Goal: Transaction & Acquisition: Purchase product/service

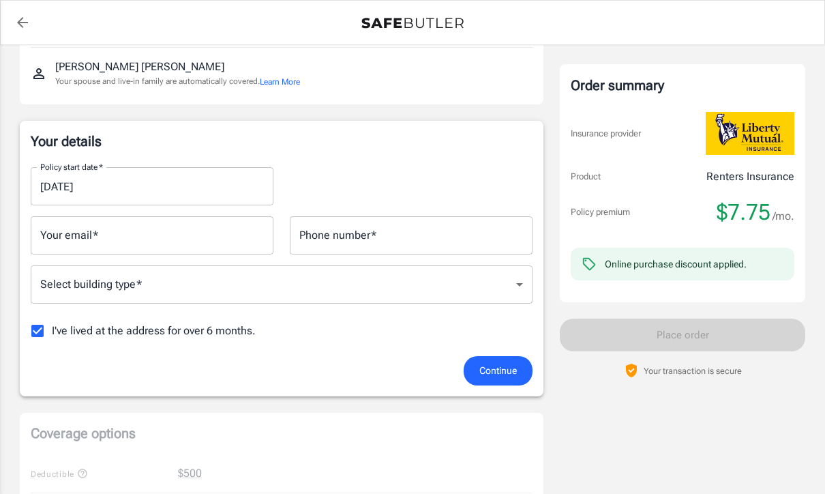
scroll to position [162, 0]
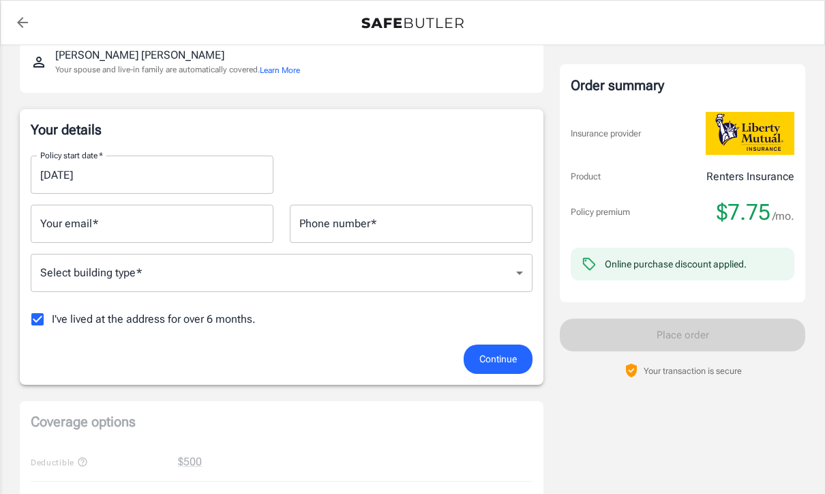
click at [96, 174] on input "[DATE]" at bounding box center [147, 175] width 233 height 38
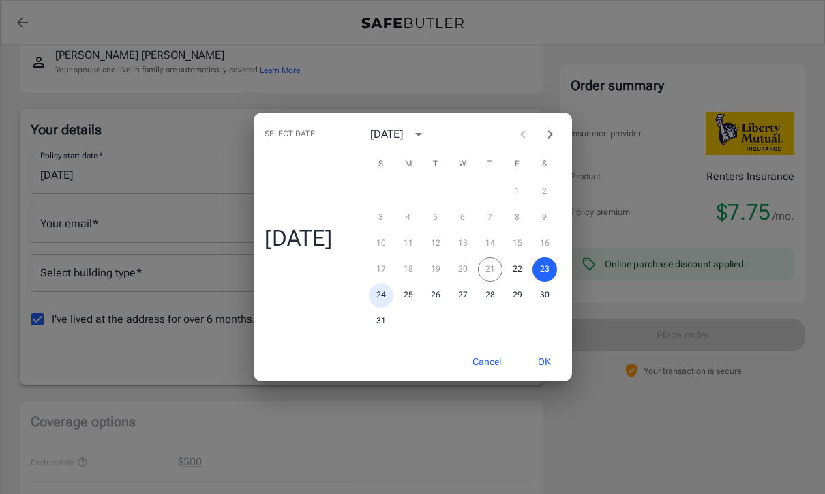
click at [388, 308] on button "24" at bounding box center [381, 295] width 25 height 25
type input "[DATE]"
click at [547, 377] on button "OK" at bounding box center [545, 361] width 44 height 29
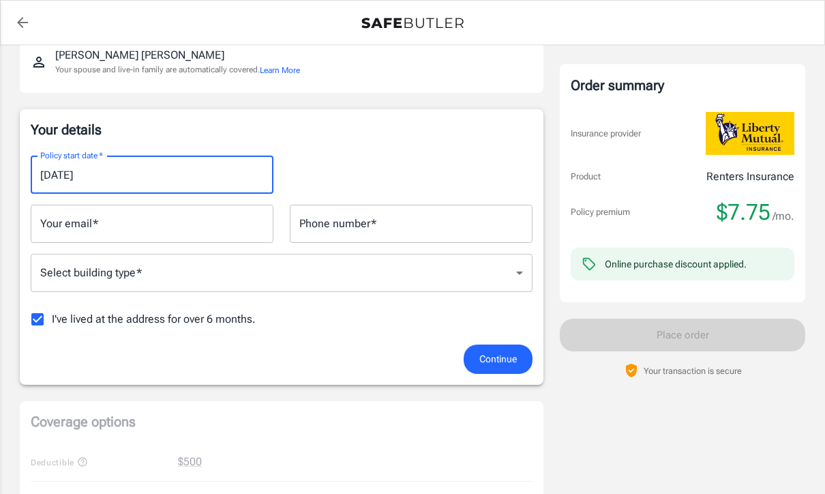
click at [69, 218] on div "Your email   * Your email   *" at bounding box center [152, 224] width 243 height 38
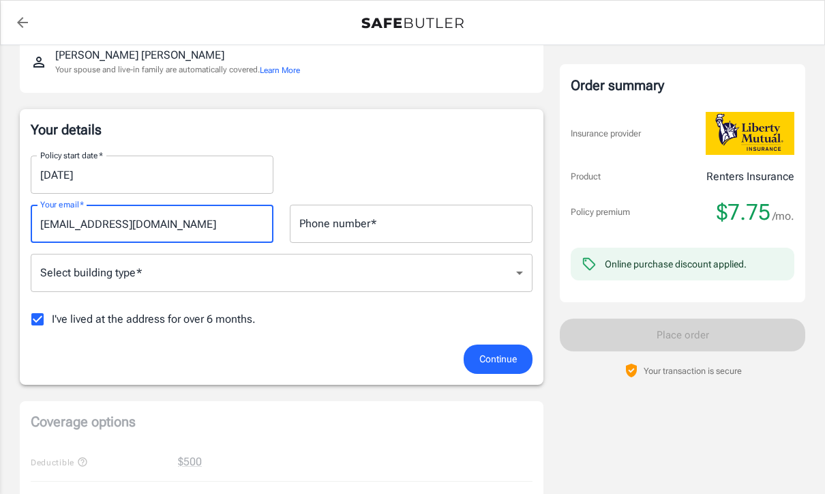
type input "[EMAIL_ADDRESS][DOMAIN_NAME]"
click at [323, 229] on div "Phone number   * Phone number   *" at bounding box center [411, 224] width 243 height 38
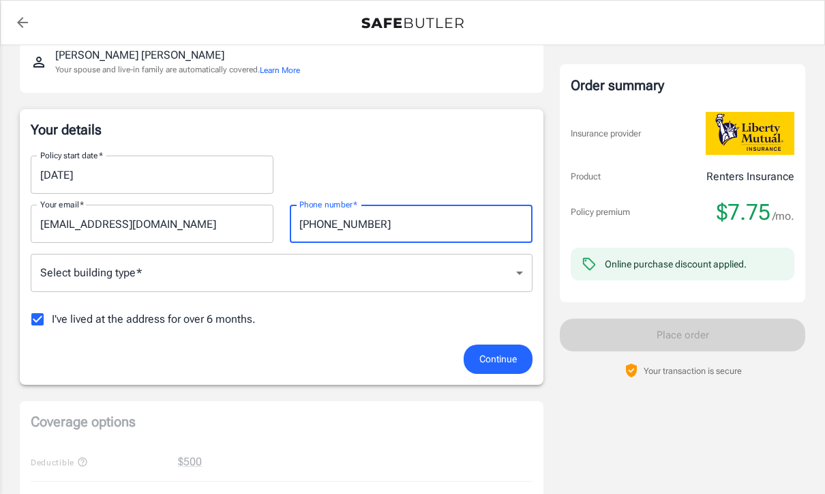
type input "[PHONE_NUMBER]"
click at [152, 272] on body "Policy premium $ 7.75 /mo Liberty Mutual Renters Insurance [STREET_ADDRESS] You…" at bounding box center [412, 483] width 825 height 1290
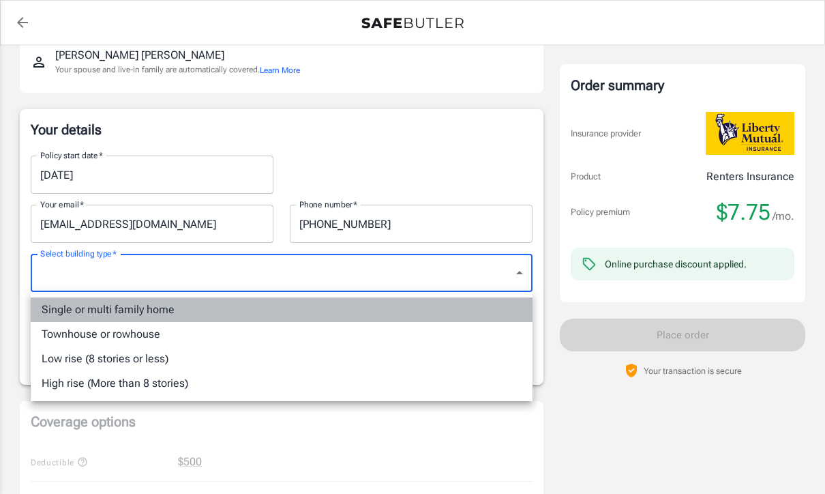
click at [146, 309] on li "Single or multi family home" at bounding box center [282, 309] width 502 height 25
type input "singlefamily"
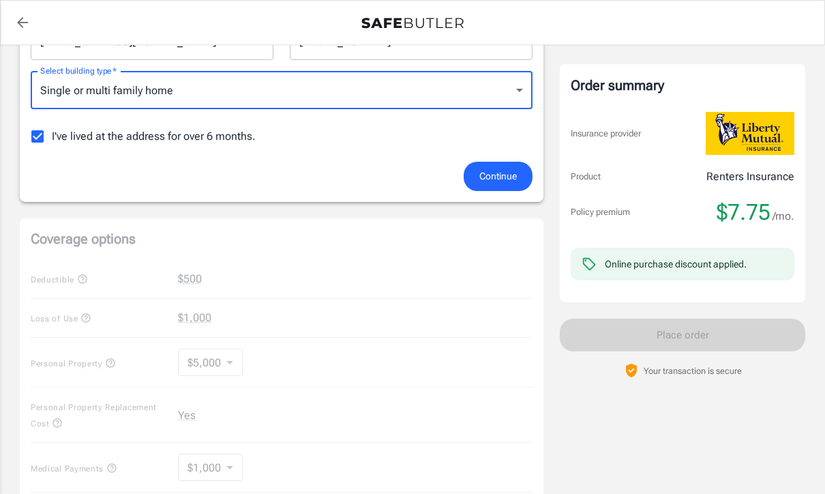
scroll to position [345, 0]
click at [494, 184] on span "Continue" at bounding box center [499, 176] width 38 height 17
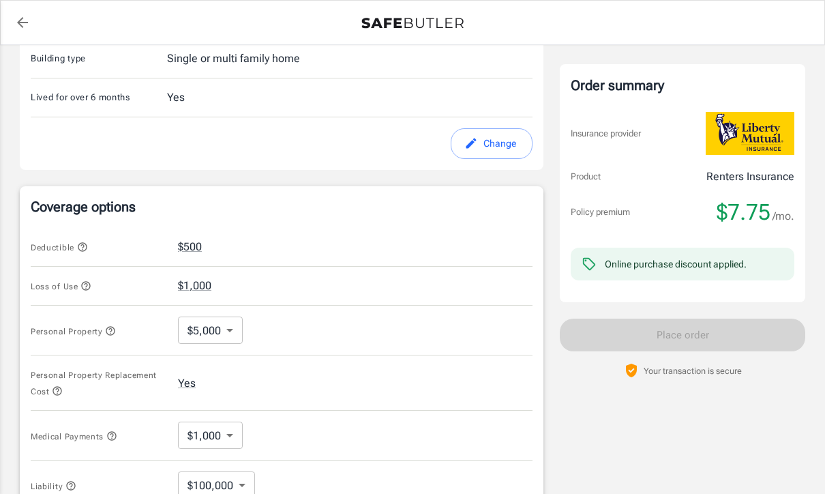
scroll to position [391, 0]
click at [85, 240] on icon "button" at bounding box center [82, 245] width 11 height 11
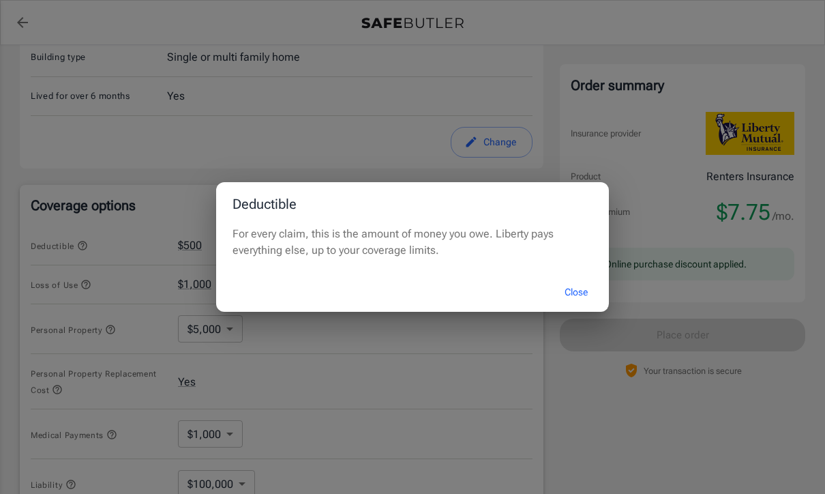
click at [579, 307] on button "Close" at bounding box center [576, 292] width 55 height 29
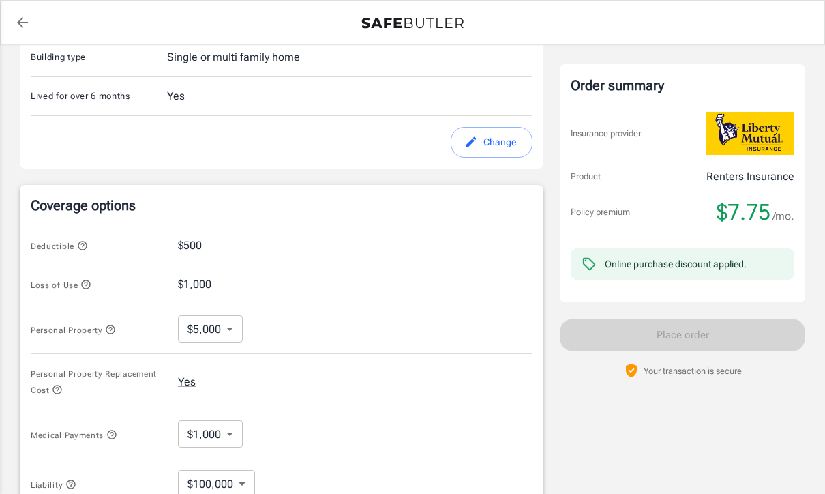
click at [196, 245] on button "$500" at bounding box center [190, 245] width 24 height 16
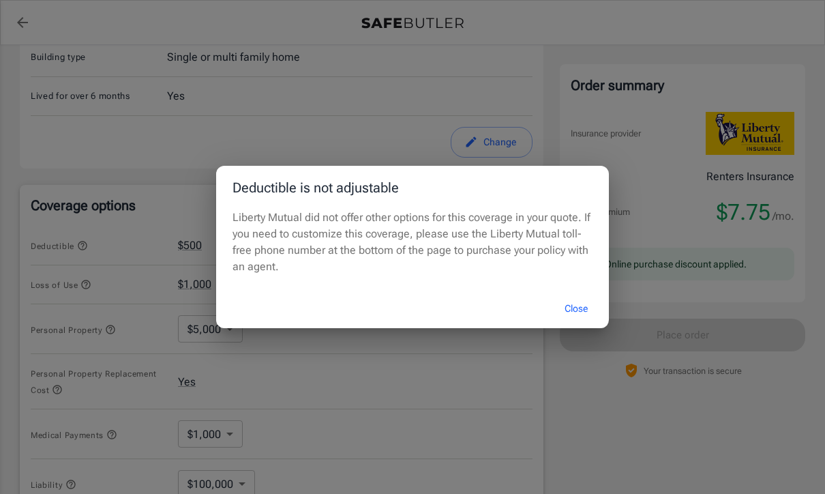
click at [576, 323] on button "Close" at bounding box center [576, 308] width 55 height 29
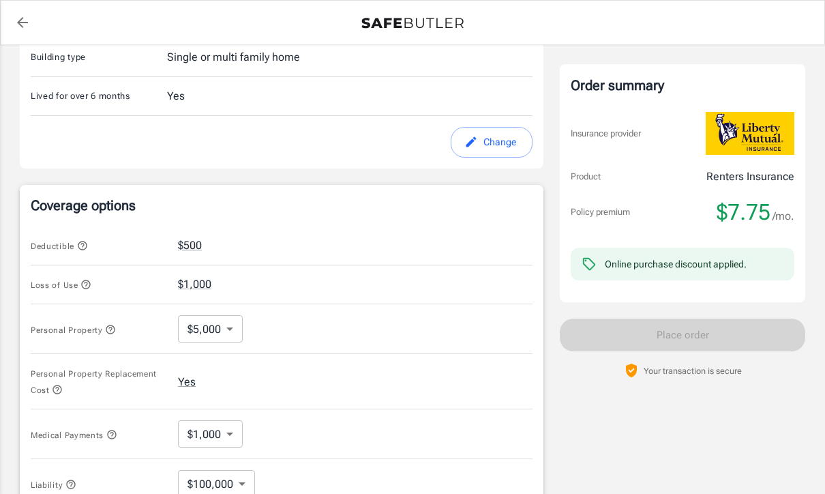
click at [89, 284] on icon "button" at bounding box center [85, 284] width 11 height 11
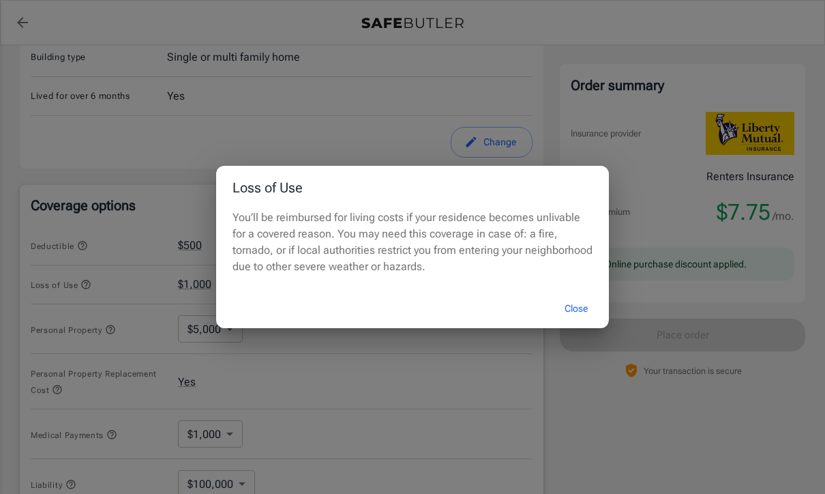
click at [577, 323] on button "Close" at bounding box center [576, 308] width 55 height 29
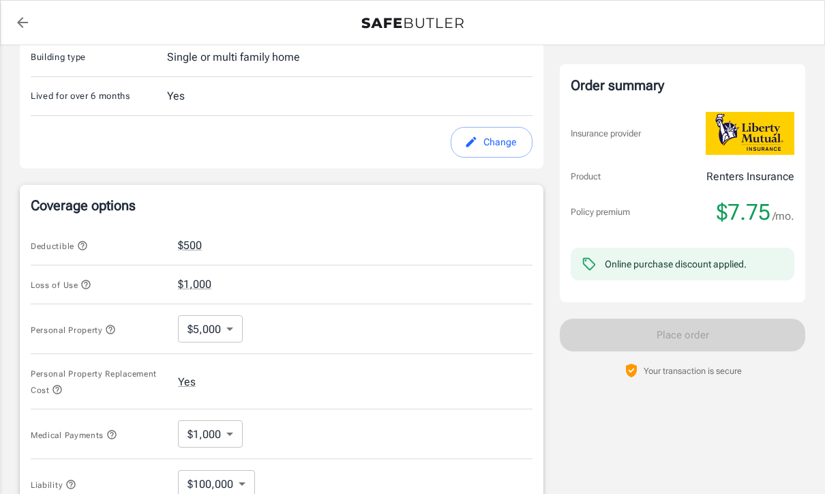
click at [228, 335] on body "Policy premium $ 7.75 /mo Liberty Mutual Renters Insurance [STREET_ADDRESS] You…" at bounding box center [412, 260] width 825 height 1302
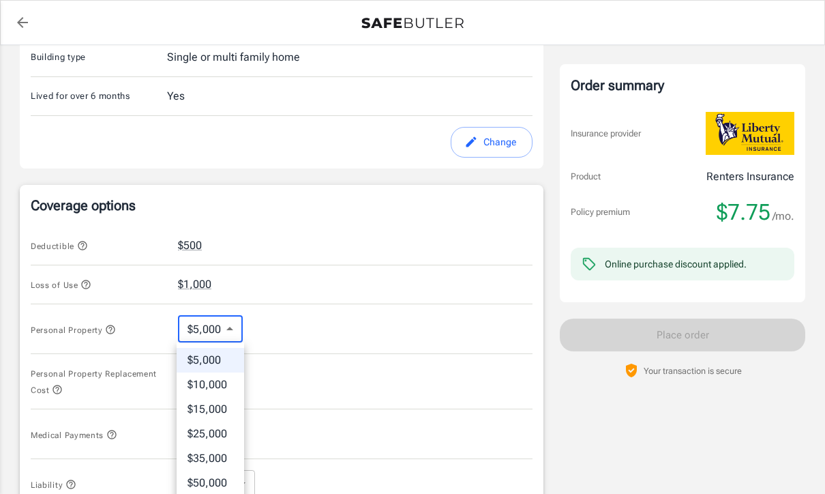
click at [353, 330] on div at bounding box center [412, 247] width 825 height 494
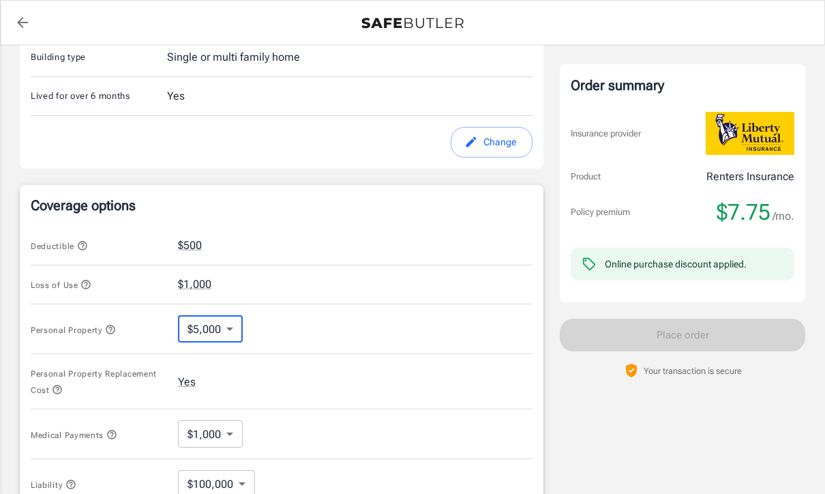
click at [231, 328] on body "Policy premium $ 7.75 /mo Liberty Mutual Renters Insurance [STREET_ADDRESS] You…" at bounding box center [412, 260] width 825 height 1302
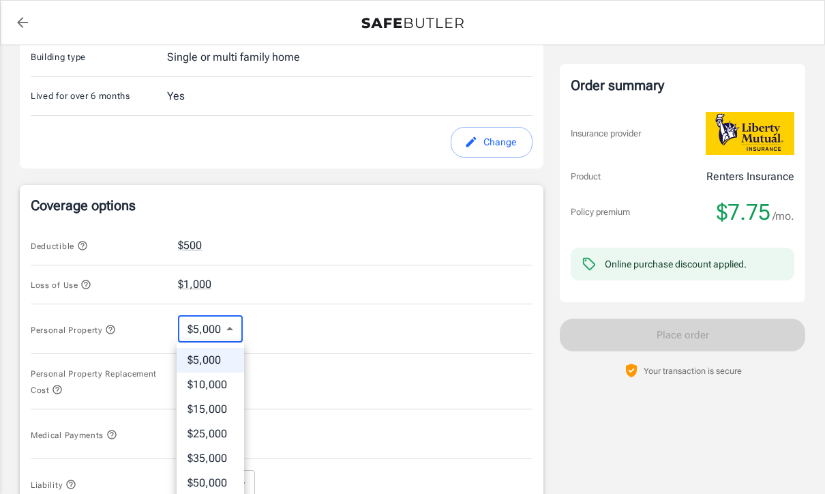
click at [226, 387] on li "$10,000" at bounding box center [211, 384] width 68 height 25
type input "10000"
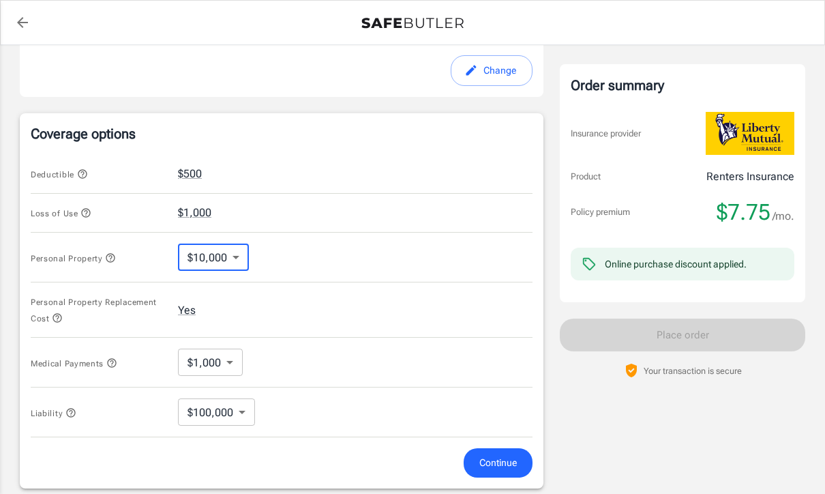
scroll to position [463, 0]
click at [111, 367] on span "Medical Payments" at bounding box center [74, 363] width 87 height 10
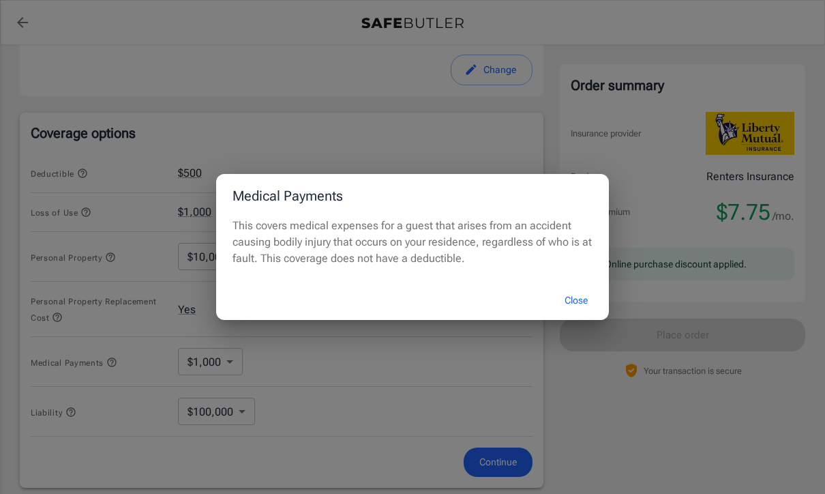
click at [579, 315] on button "Close" at bounding box center [576, 300] width 55 height 29
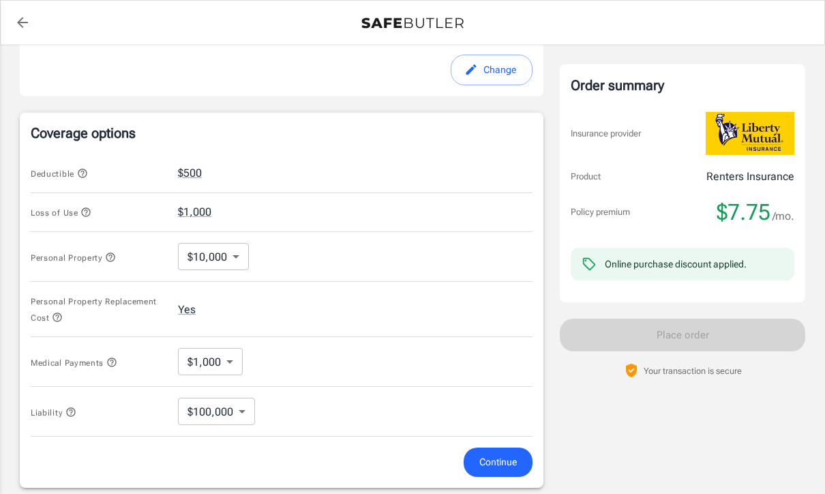
click at [76, 411] on icon "button" at bounding box center [70, 412] width 11 height 11
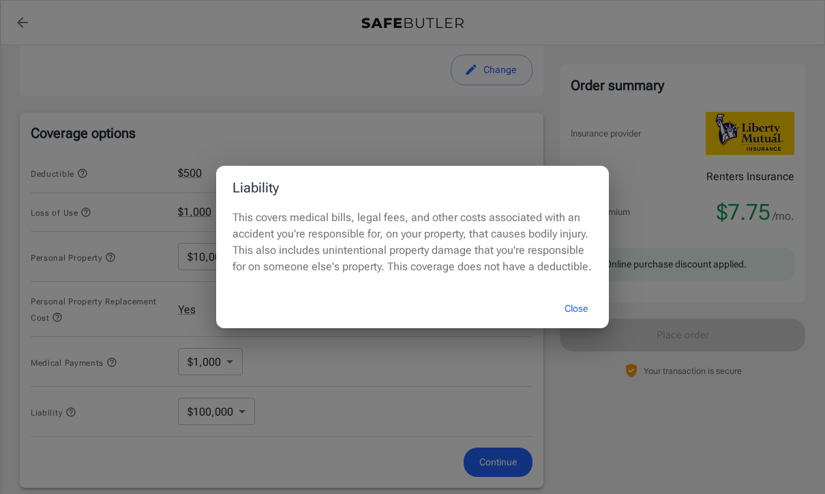
click at [579, 323] on button "Close" at bounding box center [576, 308] width 55 height 29
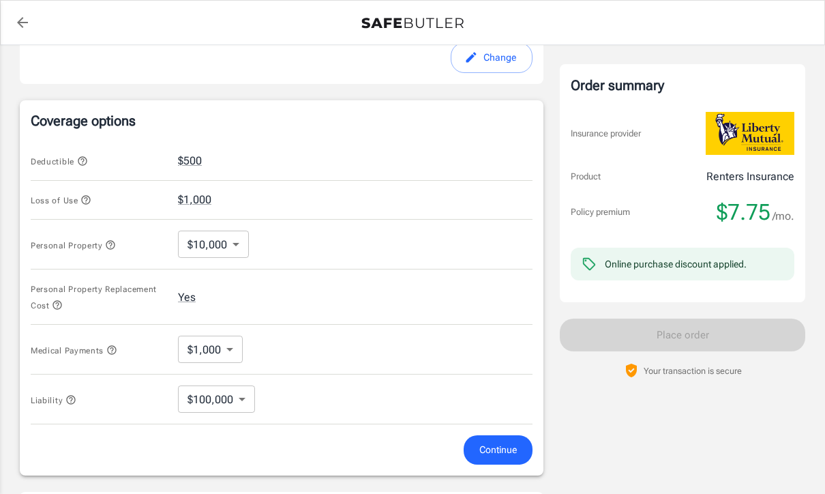
scroll to position [493, 0]
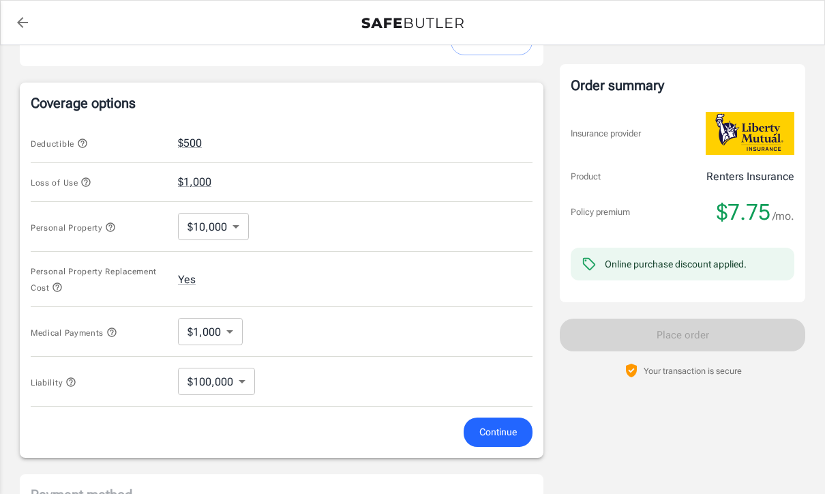
click at [467, 366] on div "Liability $100,000 100000 ​" at bounding box center [282, 382] width 502 height 50
click at [502, 440] on button "Continue" at bounding box center [498, 432] width 69 height 29
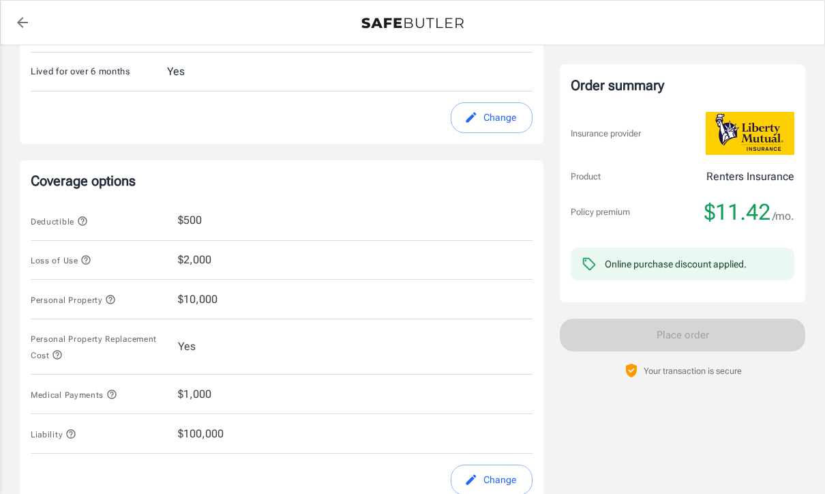
scroll to position [416, 0]
click at [199, 310] on div "Personal Property $10,000" at bounding box center [282, 299] width 502 height 40
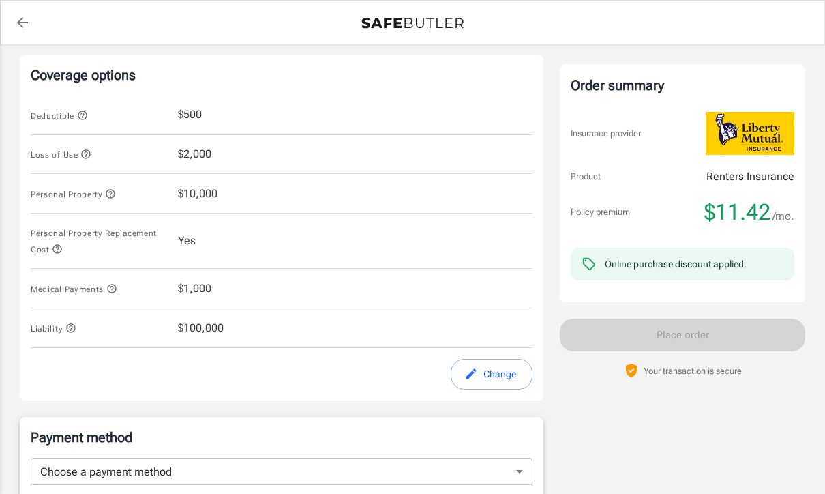
scroll to position [540, 0]
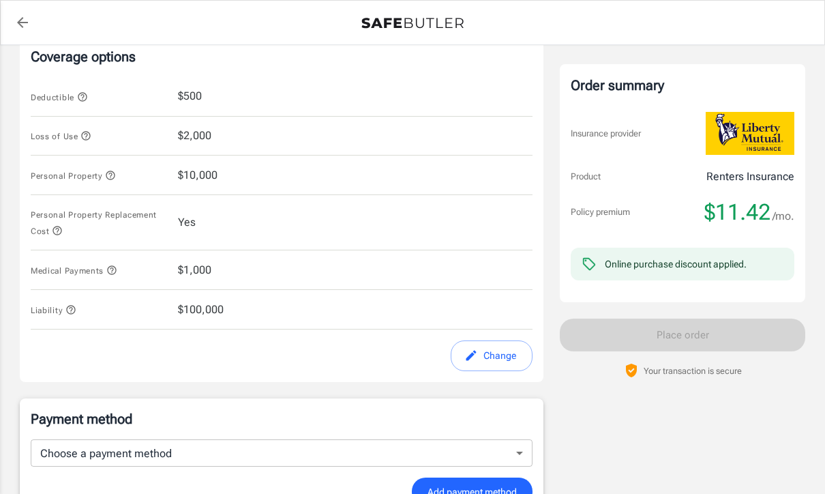
click at [484, 360] on button "Change" at bounding box center [492, 355] width 82 height 31
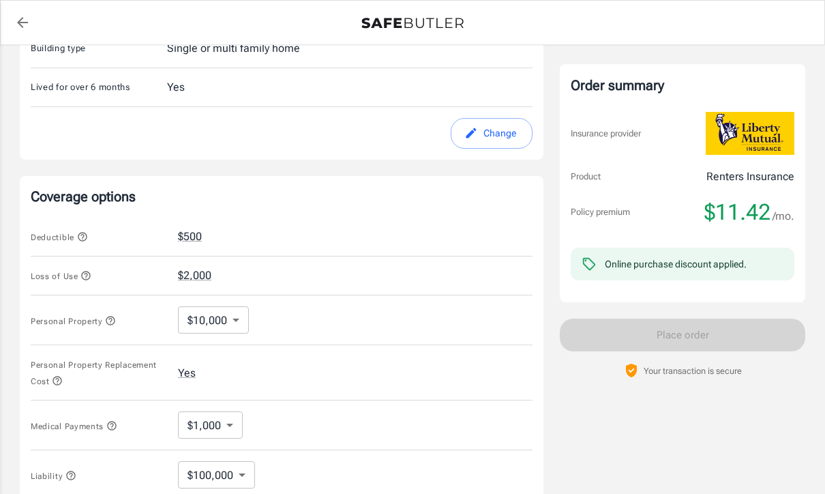
scroll to position [405, 0]
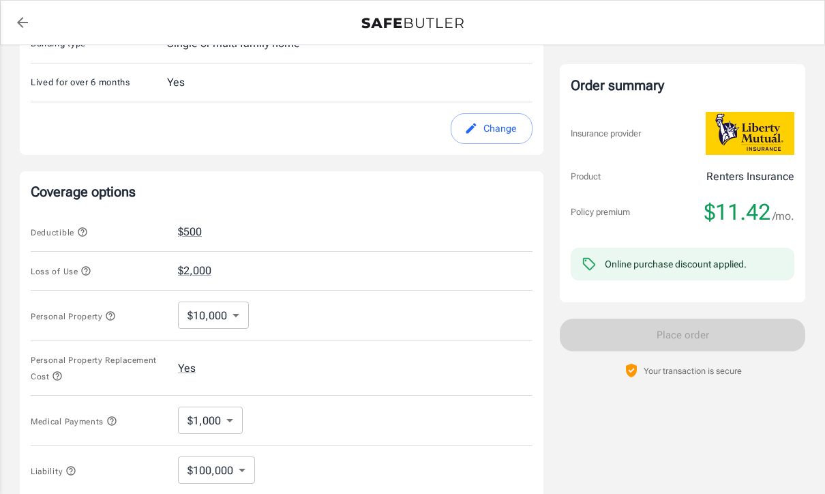
click at [228, 317] on body "Policy premium $ 11.42 /mo Liberty Mutual Renters Insurance [STREET_ADDRESS] Yo…" at bounding box center [412, 246] width 825 height 1302
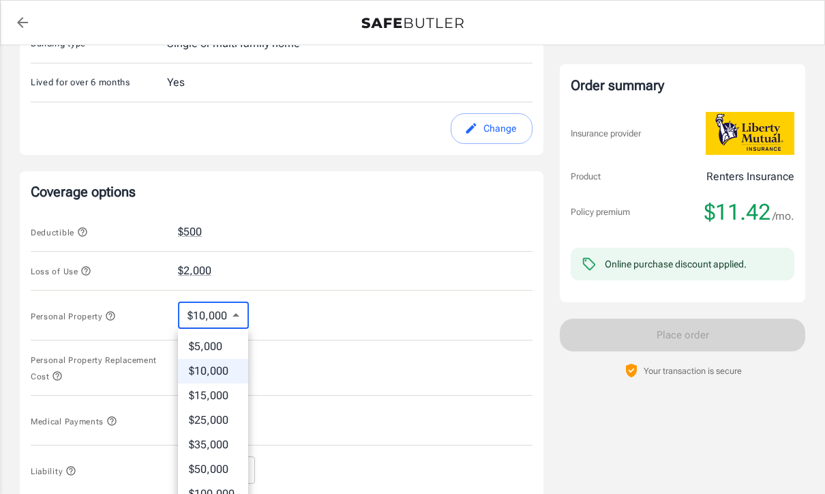
click at [215, 349] on li "$5,000" at bounding box center [213, 346] width 70 height 25
type input "5000"
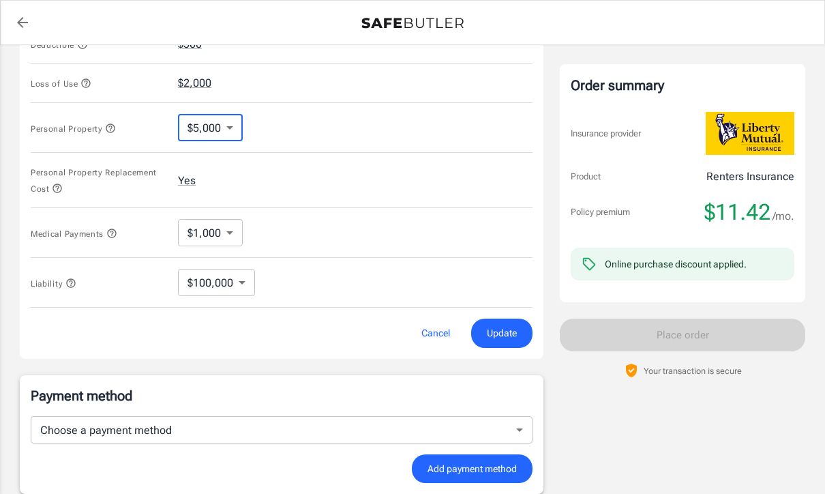
scroll to position [600, 0]
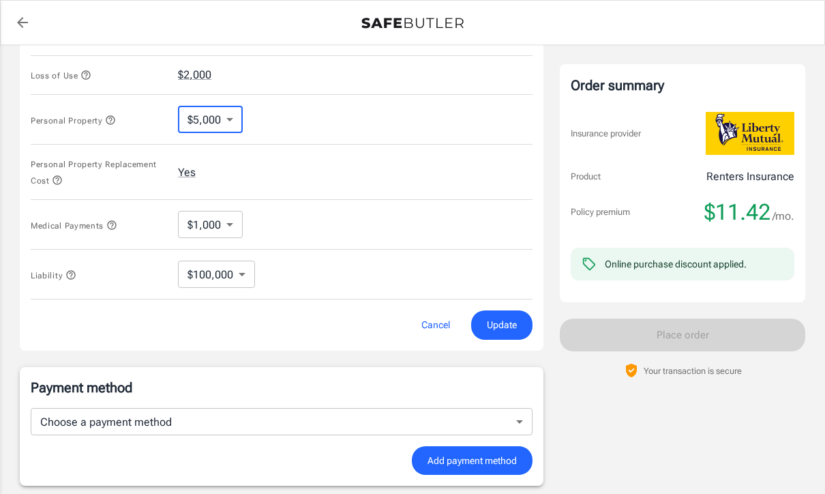
click at [510, 327] on span "Update" at bounding box center [502, 325] width 30 height 17
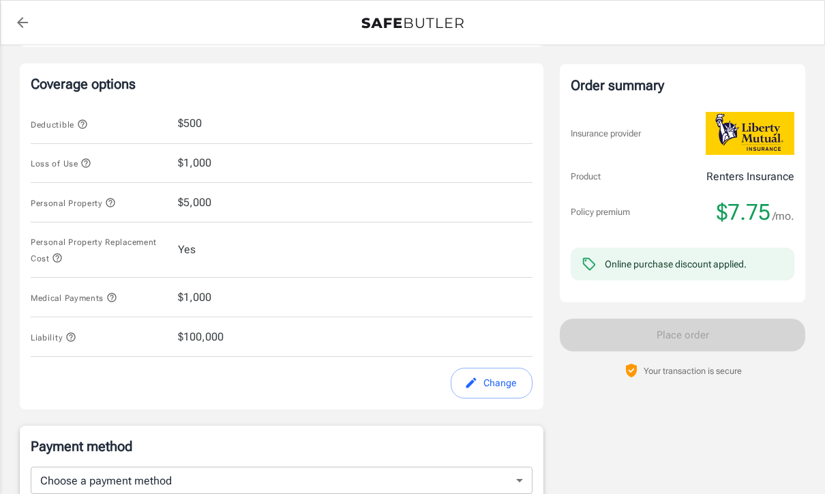
scroll to position [505, 0]
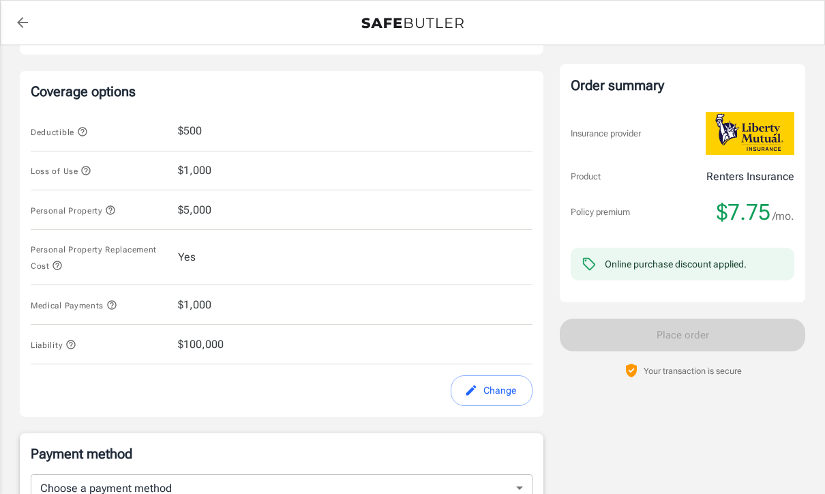
click at [117, 304] on icon "button" at bounding box center [111, 304] width 11 height 11
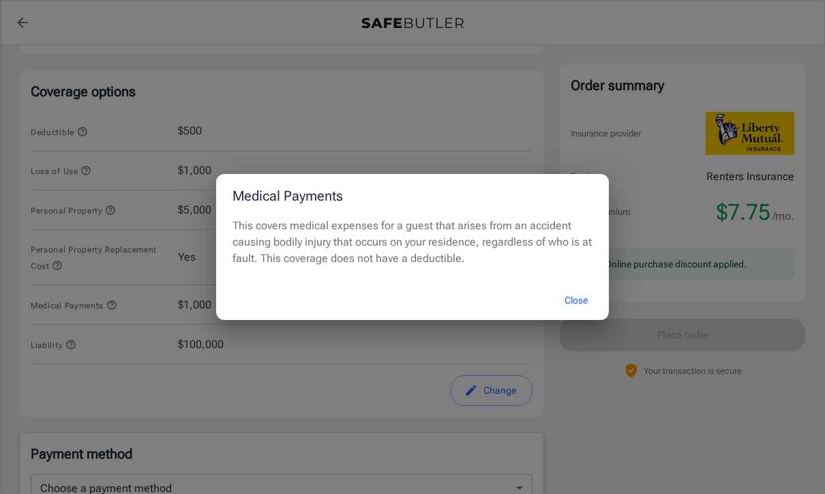
click at [576, 315] on button "Close" at bounding box center [576, 300] width 55 height 29
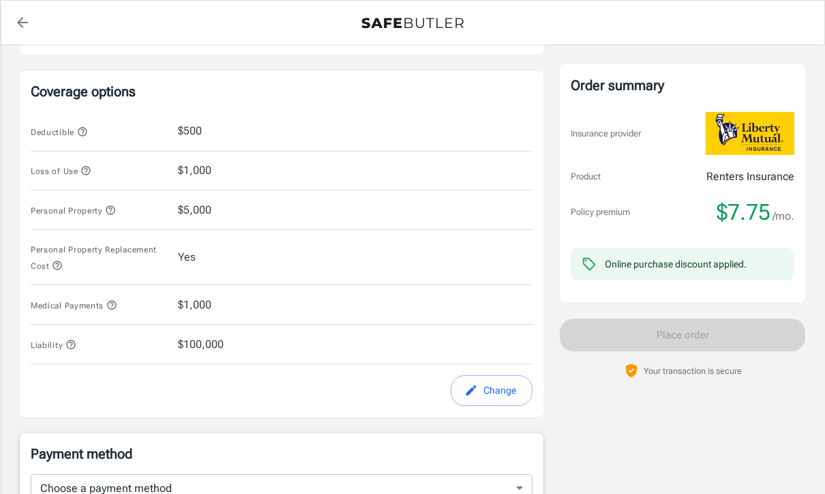
click at [75, 346] on icon "button" at bounding box center [70, 344] width 9 height 9
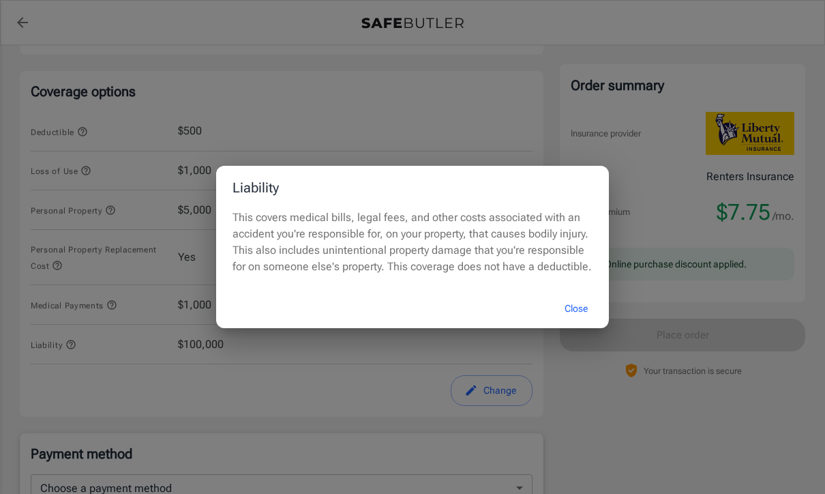
click at [572, 323] on button "Close" at bounding box center [576, 308] width 55 height 29
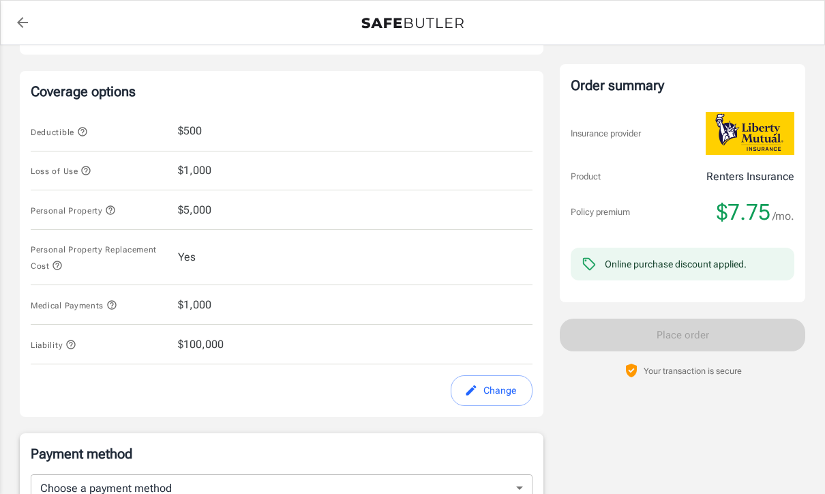
click at [117, 300] on icon "button" at bounding box center [111, 304] width 11 height 11
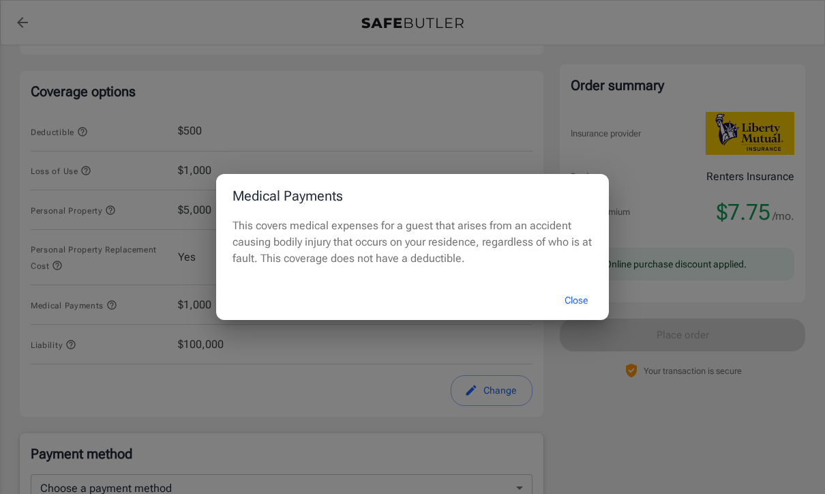
click at [579, 315] on button "Close" at bounding box center [576, 300] width 55 height 29
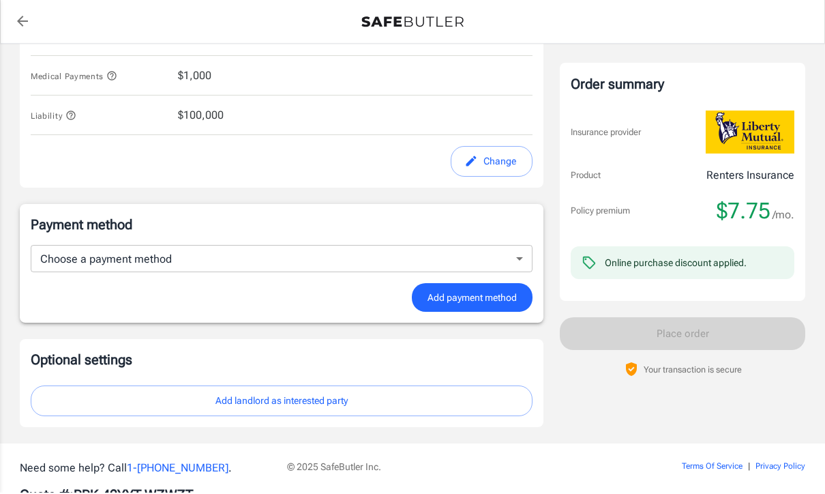
scroll to position [732, 0]
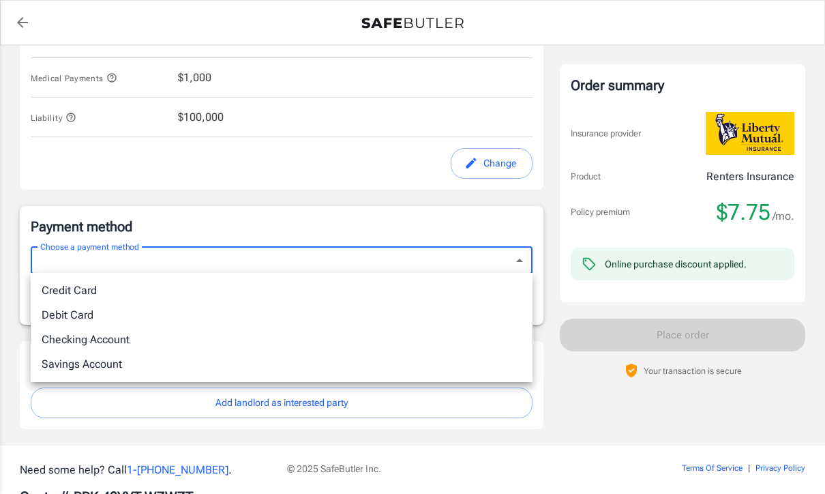
click at [82, 291] on li "Credit Card" at bounding box center [282, 290] width 502 height 25
type input "credit"
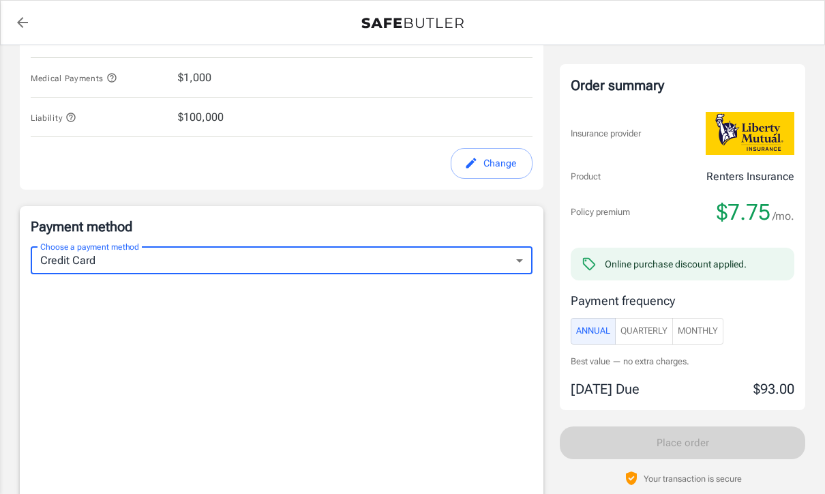
click at [717, 326] on span "Monthly" at bounding box center [698, 331] width 40 height 16
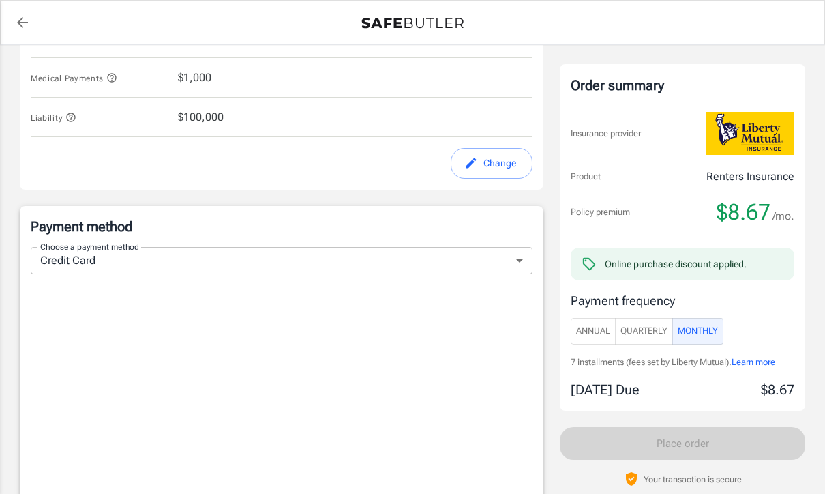
click at [600, 334] on span "Annual" at bounding box center [593, 331] width 34 height 16
click at [639, 336] on span "Quarterly" at bounding box center [644, 331] width 47 height 16
click at [704, 335] on span "Monthly" at bounding box center [698, 331] width 40 height 16
click at [597, 330] on span "Annual" at bounding box center [593, 331] width 34 height 16
click at [647, 338] on button "Quarterly" at bounding box center [644, 331] width 58 height 27
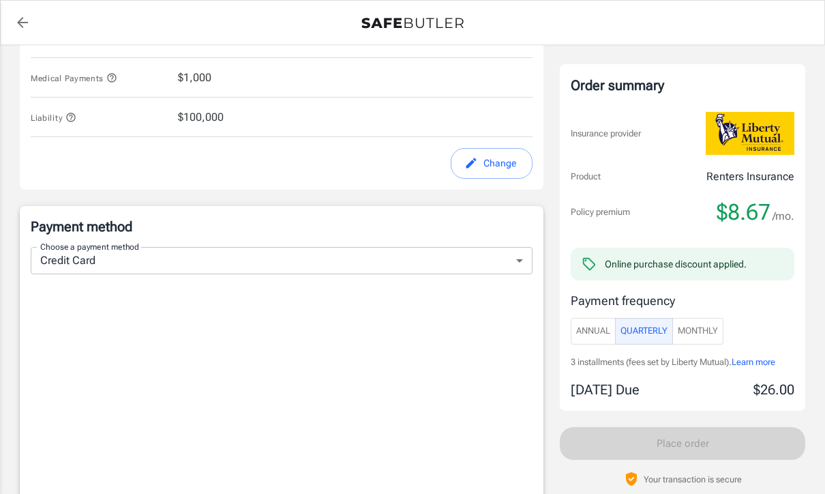
click at [706, 334] on span "Monthly" at bounding box center [698, 331] width 40 height 16
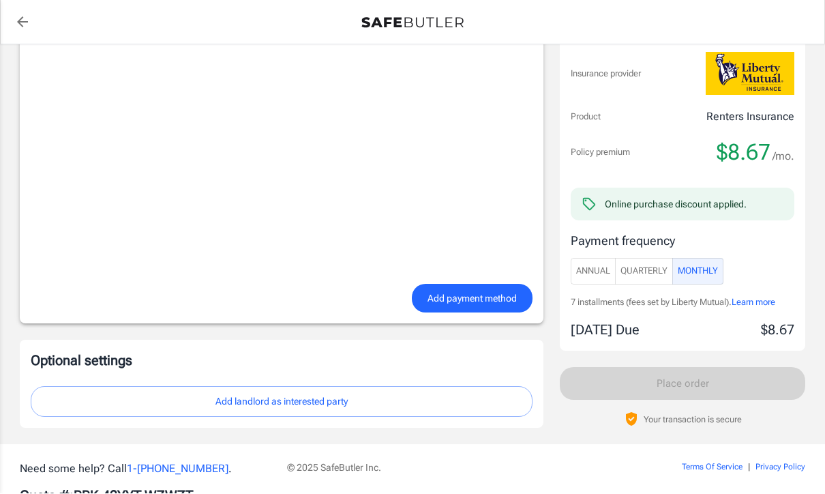
scroll to position [1078, 0]
click at [592, 274] on span "Annual" at bounding box center [593, 273] width 34 height 16
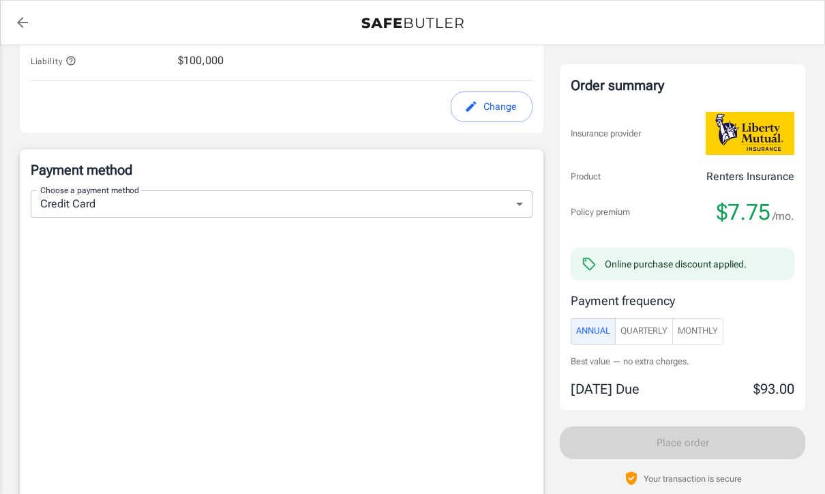
scroll to position [788, 0]
type button "Annual"
click at [65, 199] on body "Policy premium $ 7.75 /mo Liberty Mutual Renters Insurance [STREET_ADDRESS] You…" at bounding box center [412, 21] width 825 height 1619
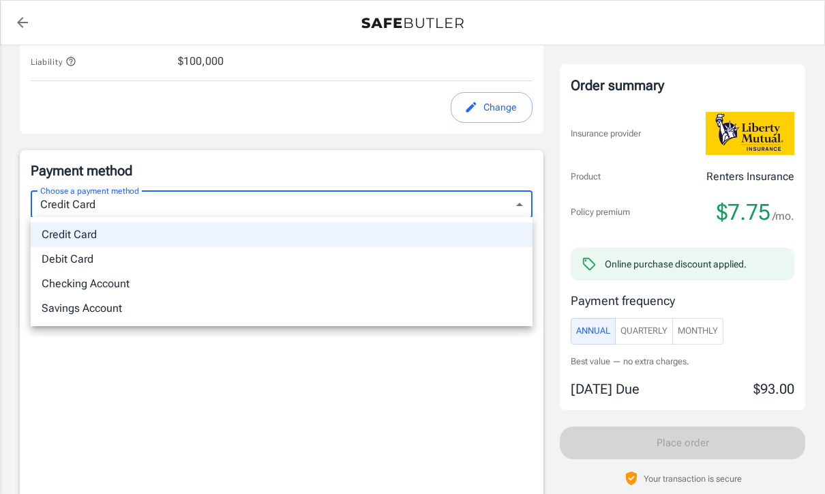
click at [84, 233] on li "Credit Card" at bounding box center [282, 234] width 502 height 25
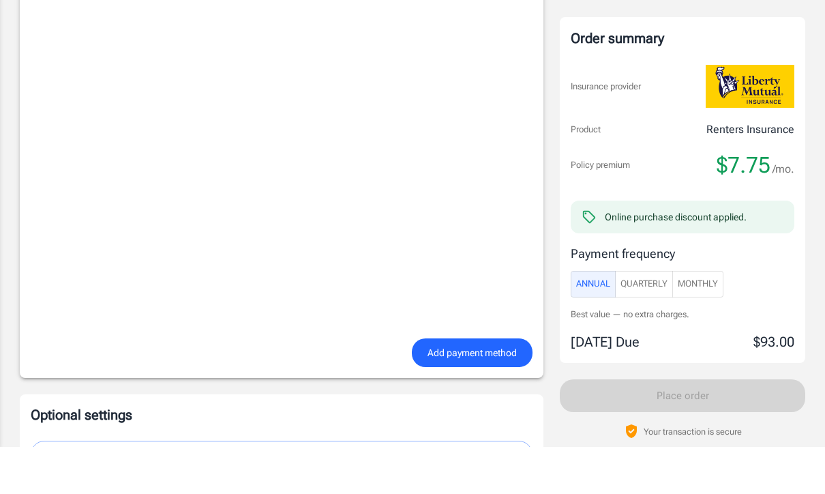
scroll to position [984, 0]
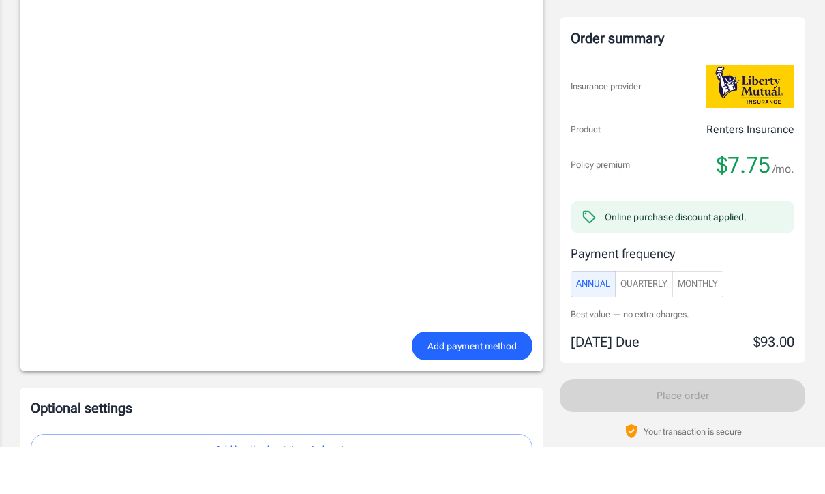
click at [465, 385] on span "Add payment method" at bounding box center [472, 393] width 89 height 17
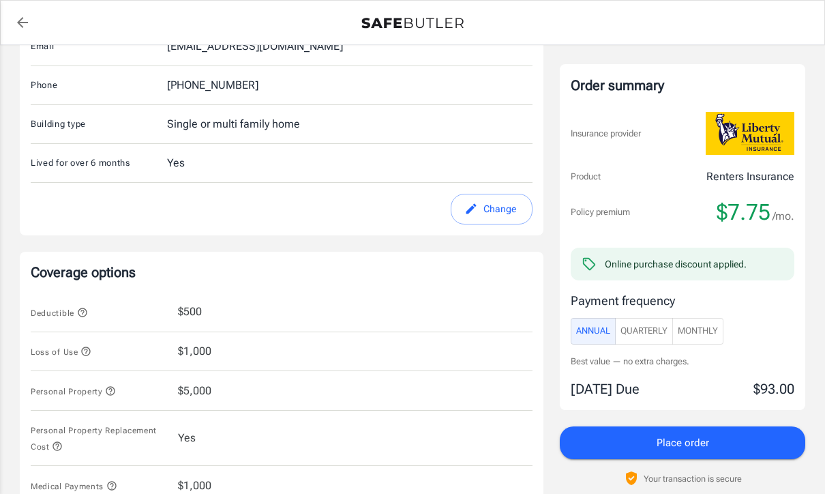
scroll to position [325, 0]
click at [501, 210] on button "Change" at bounding box center [492, 207] width 82 height 31
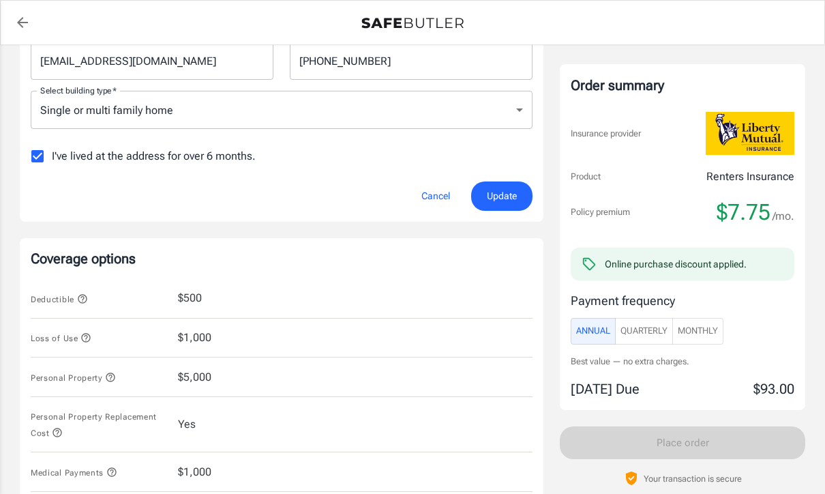
scroll to position [307, 0]
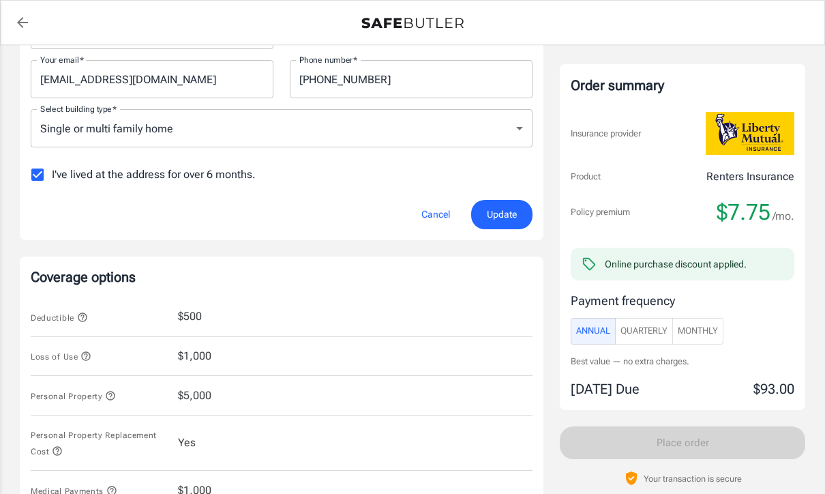
click at [39, 179] on input "I've lived at the address for over 6 months." at bounding box center [37, 174] width 29 height 29
checkbox input "false"
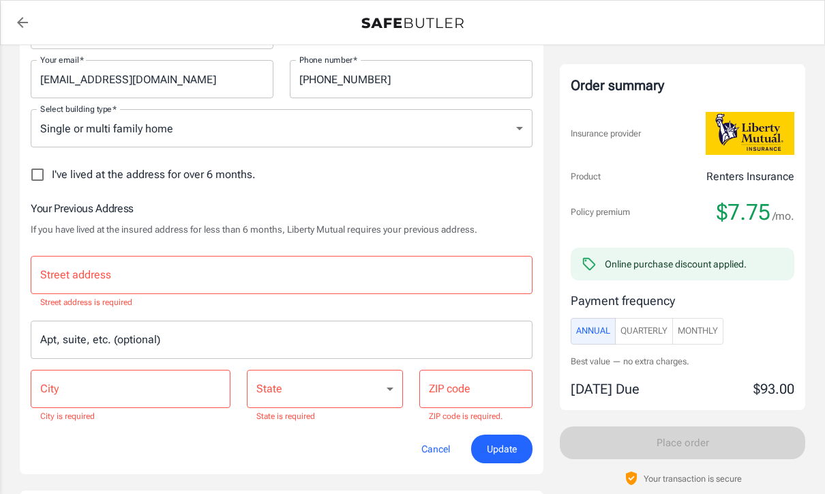
click at [72, 273] on div "Street address Street address Street address is required" at bounding box center [282, 283] width 502 height 54
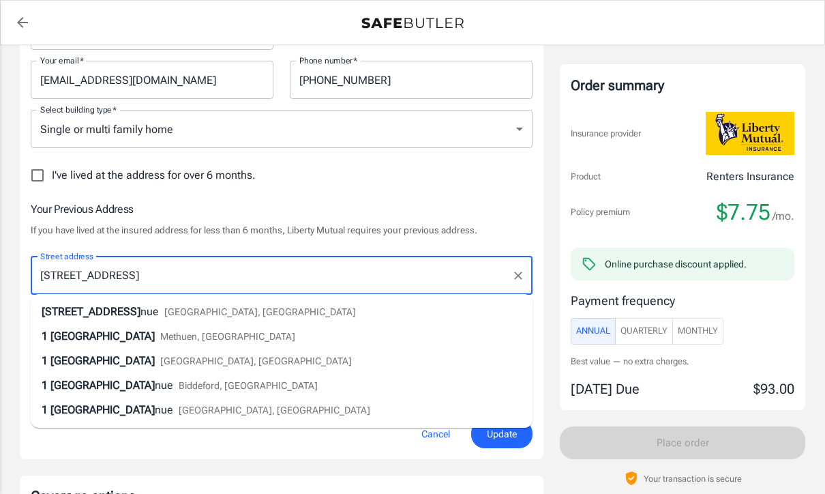
type input "[STREET_ADDRESS]"
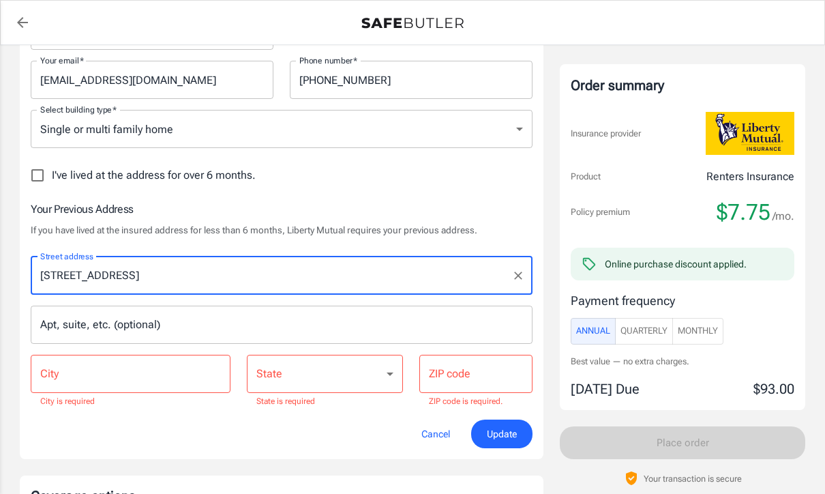
click at [64, 380] on input "City" at bounding box center [131, 374] width 200 height 38
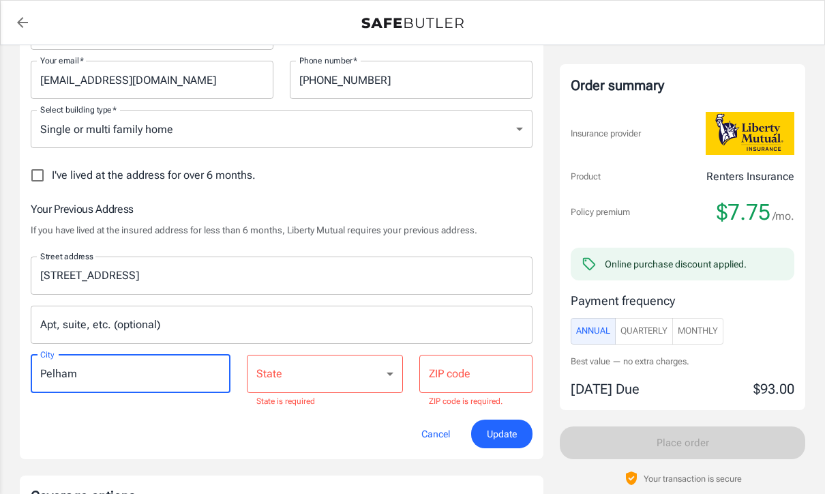
type input "Pelham"
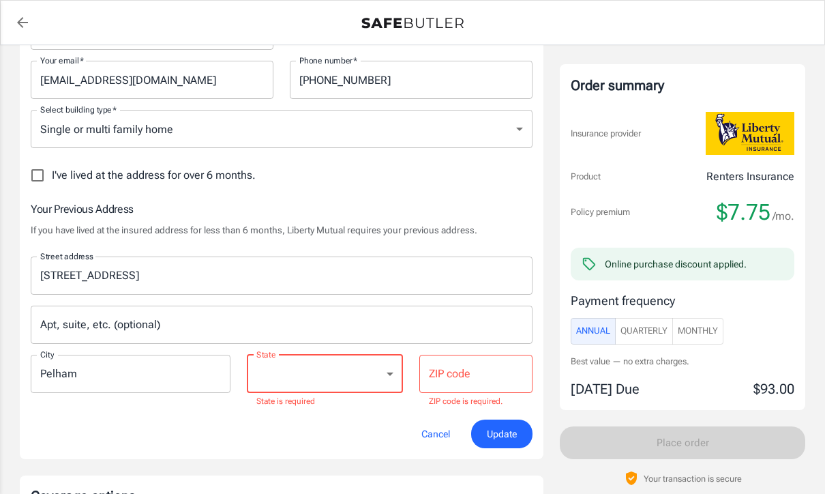
scroll to position [307, 0]
select select "NH"
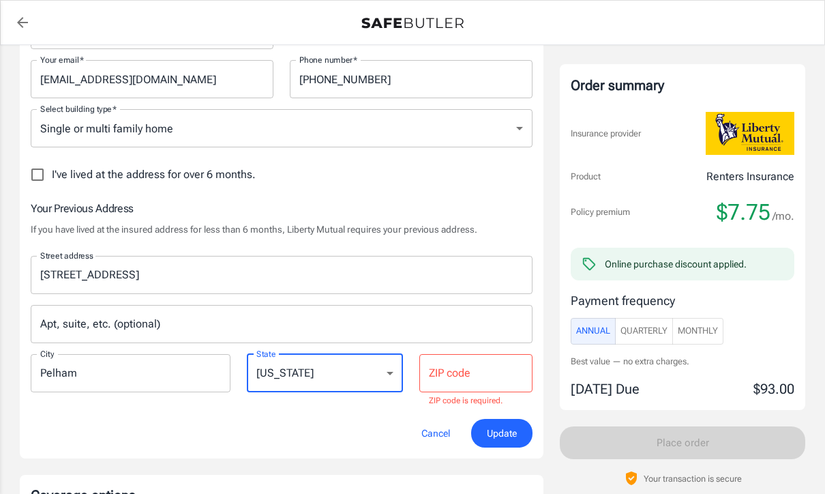
click at [452, 377] on div "ZIP code ZIP code ZIP code is required." at bounding box center [476, 381] width 113 height 54
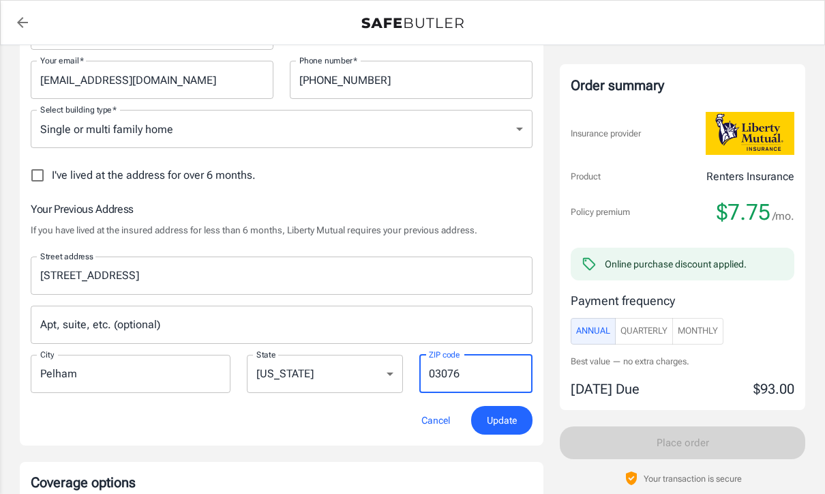
type input "03076"
click at [498, 420] on span "Update" at bounding box center [502, 420] width 30 height 17
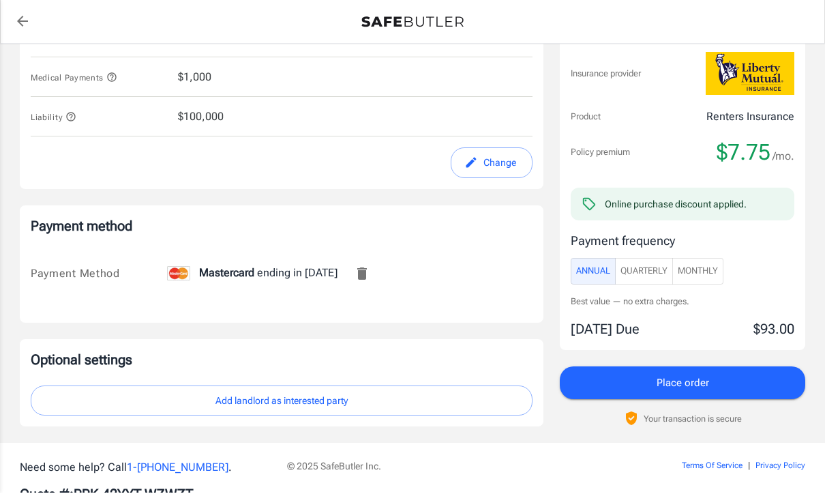
scroll to position [770, 0]
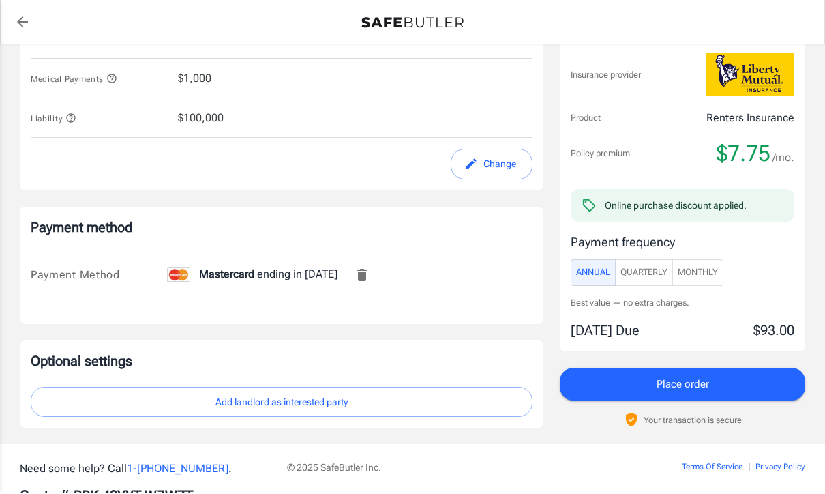
click at [699, 392] on button "Place order" at bounding box center [683, 384] width 246 height 33
